Goal: Understand process/instructions

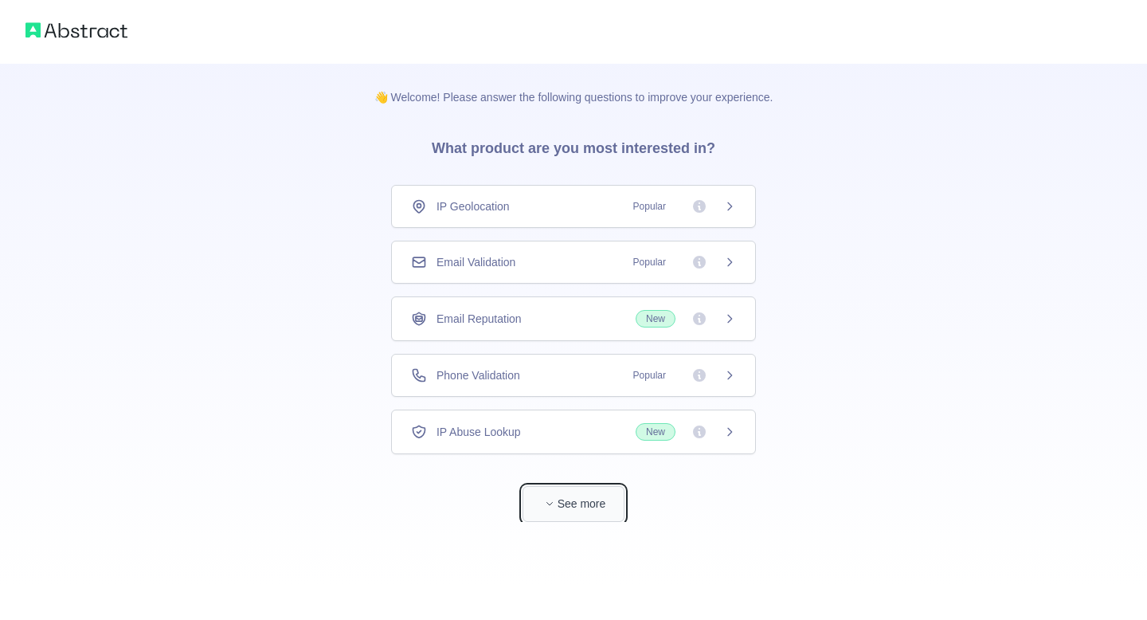
click at [545, 506] on icon "button" at bounding box center [550, 504] width 10 height 10
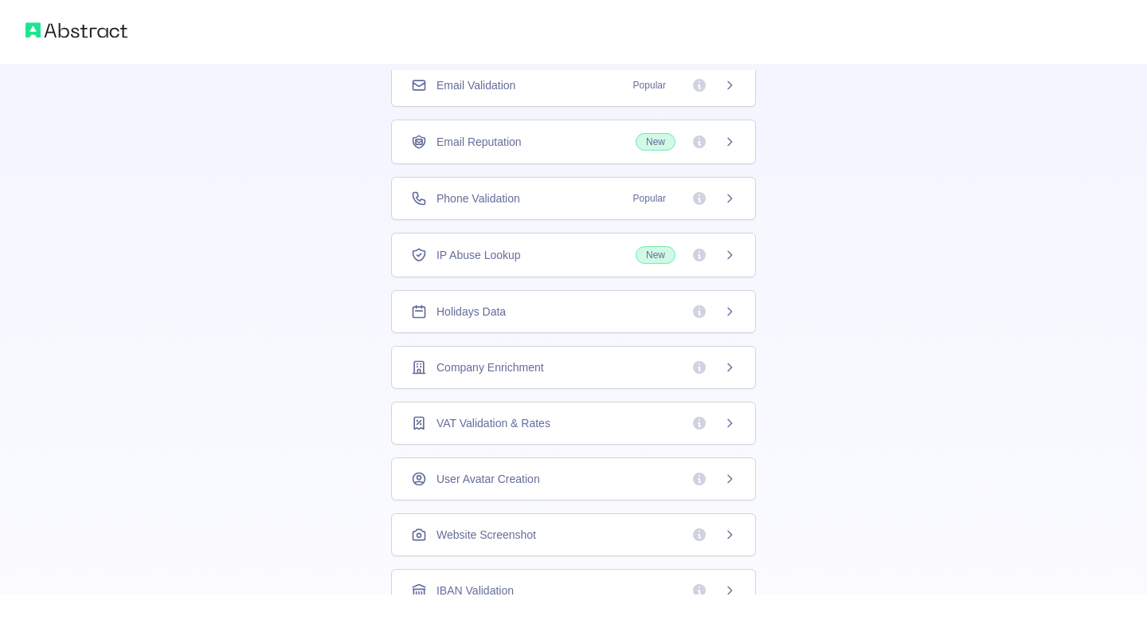
scroll to position [138, 0]
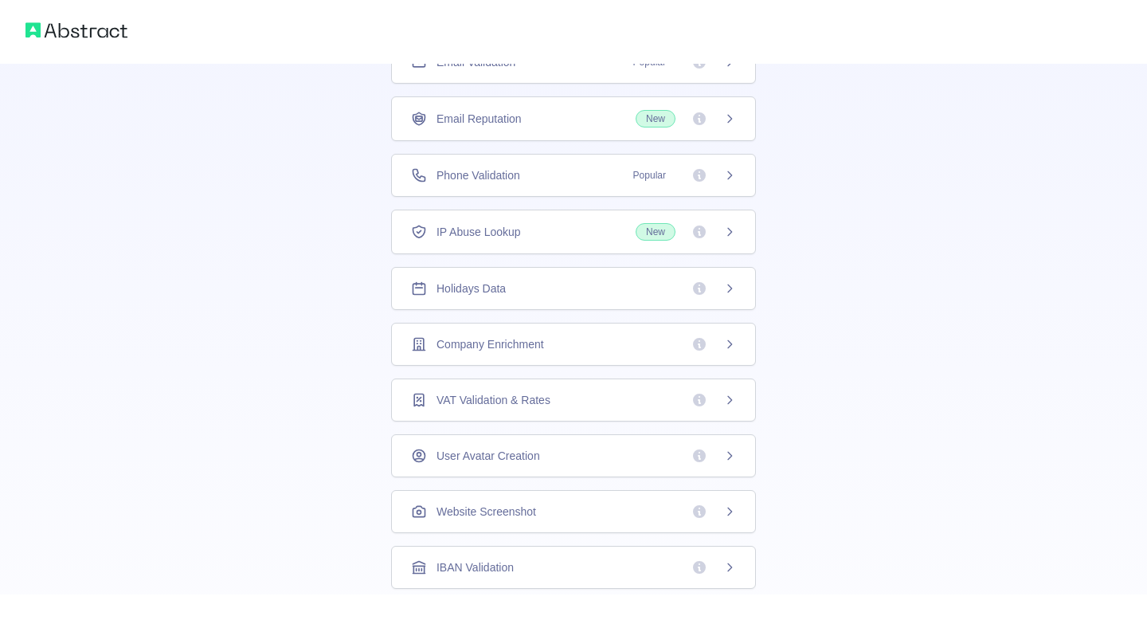
click at [698, 291] on icon at bounding box center [699, 288] width 13 height 13
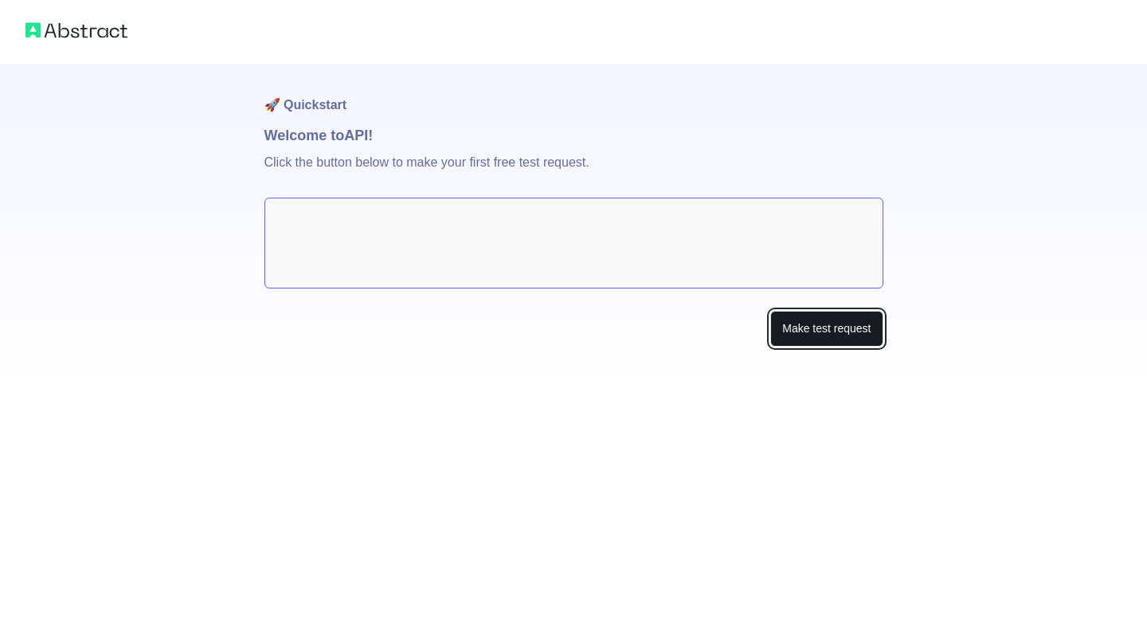
click at [827, 334] on button "Make test request" at bounding box center [827, 329] width 112 height 36
click at [300, 237] on textarea at bounding box center [574, 243] width 619 height 91
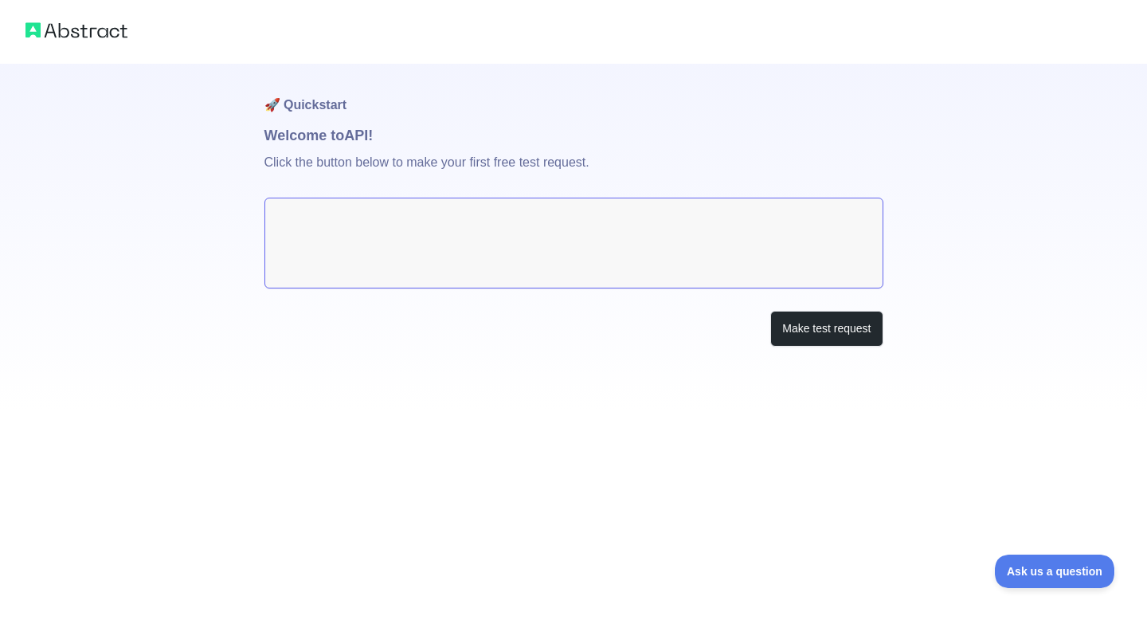
click at [362, 226] on textarea at bounding box center [574, 243] width 619 height 91
click at [324, 226] on textarea at bounding box center [574, 243] width 619 height 91
click at [324, 166] on p "Click the button below to make your first free test request." at bounding box center [574, 172] width 619 height 51
click at [798, 334] on button "Make test request" at bounding box center [827, 329] width 112 height 36
